Goal: Communication & Community: Connect with others

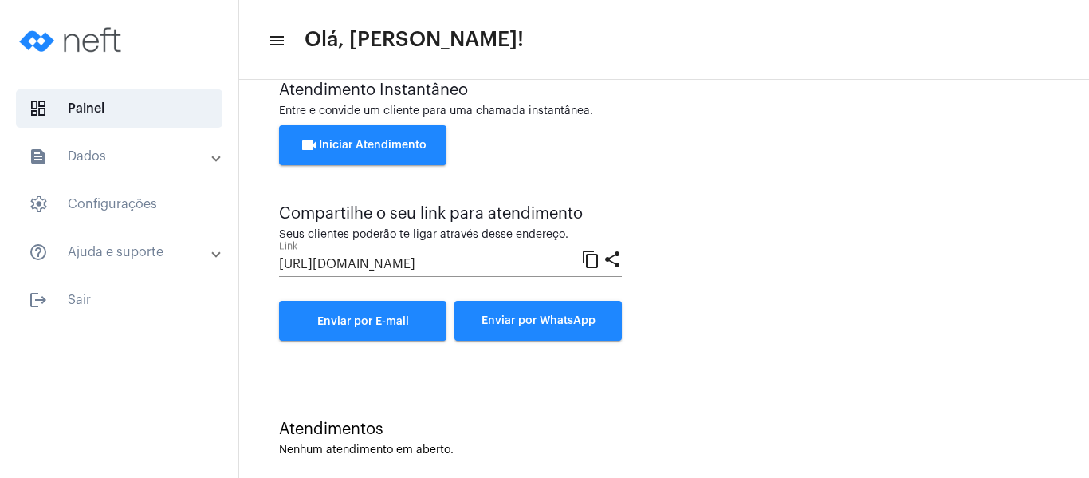
scroll to position [57, 0]
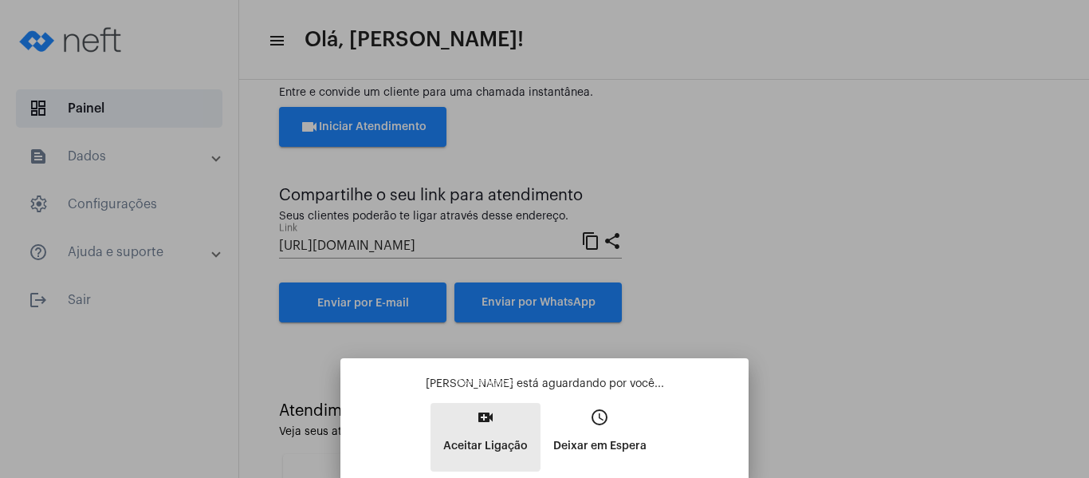
click at [485, 432] on p "Aceitar Ligação" at bounding box center [485, 445] width 85 height 29
click at [488, 435] on span "video_call Aceitar Ligação" at bounding box center [485, 435] width 85 height 49
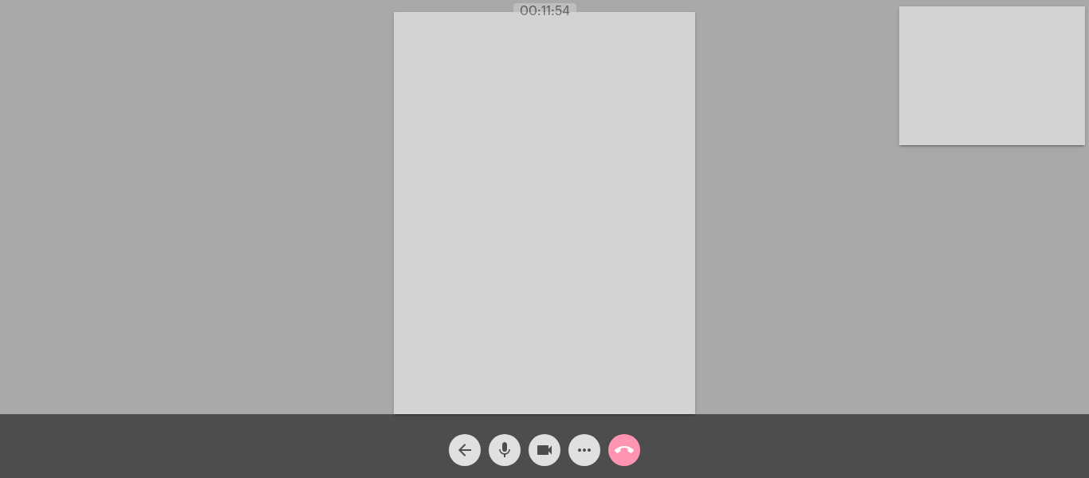
drag, startPoint x: 823, startPoint y: 77, endPoint x: 831, endPoint y: 127, distance: 50.9
click at [823, 79] on div "Acessando Câmera e Microfone..." at bounding box center [545, 211] width 1086 height 414
click at [623, 450] on mat-icon "call_end" at bounding box center [624, 449] width 19 height 19
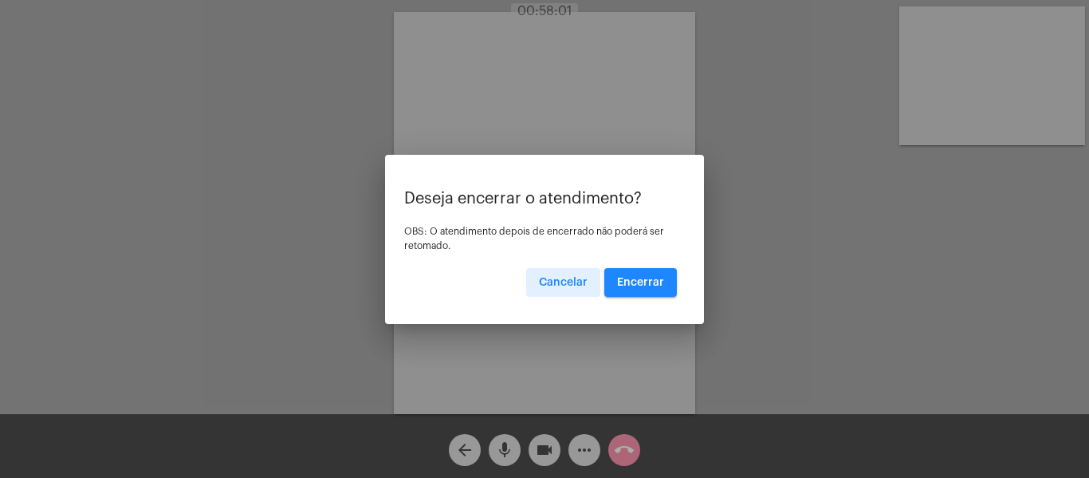
click at [637, 281] on span "Encerrar" at bounding box center [640, 282] width 47 height 11
